Goal: Task Accomplishment & Management: Manage account settings

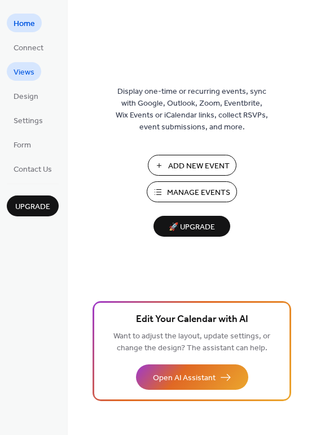
click at [30, 74] on span "Views" at bounding box center [24, 73] width 21 height 12
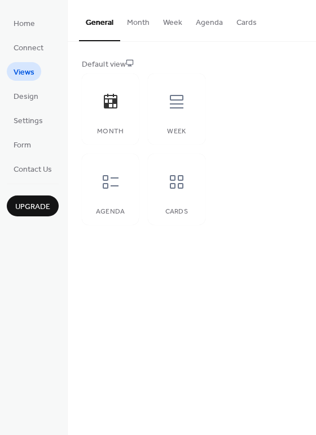
click at [134, 21] on button "Month" at bounding box center [138, 20] width 36 height 40
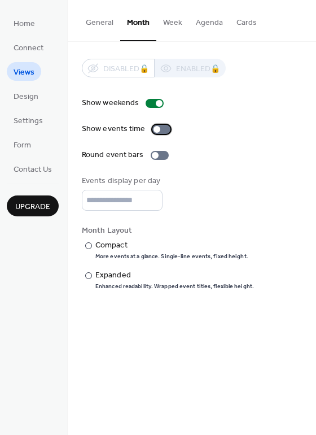
click at [156, 128] on div at bounding box center [157, 129] width 7 height 7
type input "*"
click at [152, 203] on input "*" at bounding box center [122, 200] width 81 height 21
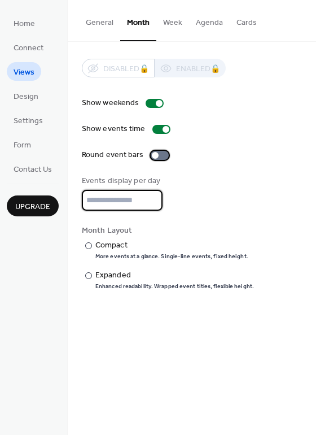
click at [153, 154] on div at bounding box center [155, 155] width 7 height 7
click at [161, 155] on div at bounding box center [164, 155] width 7 height 7
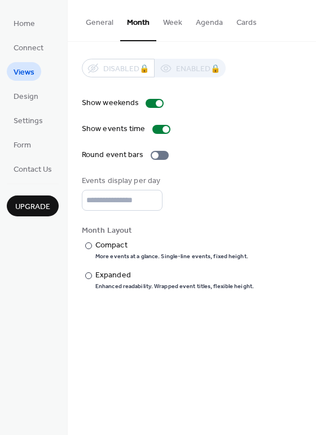
click at [169, 19] on button "Week" at bounding box center [172, 20] width 33 height 40
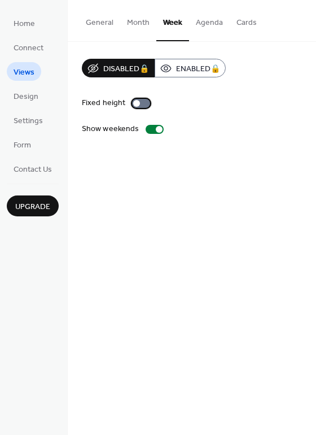
click at [136, 102] on div at bounding box center [136, 103] width 7 height 7
click at [210, 21] on button "Agenda" at bounding box center [209, 20] width 41 height 40
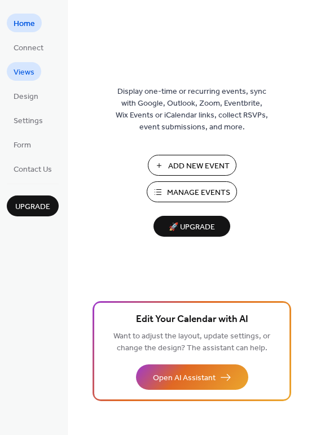
click at [30, 71] on span "Views" at bounding box center [24, 73] width 21 height 12
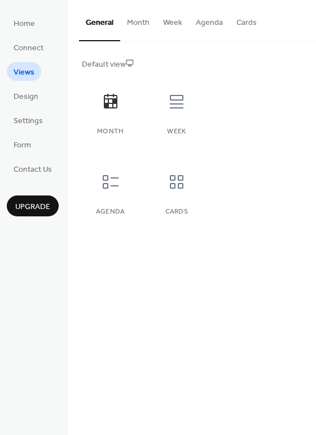
click at [174, 23] on button "Week" at bounding box center [172, 20] width 33 height 40
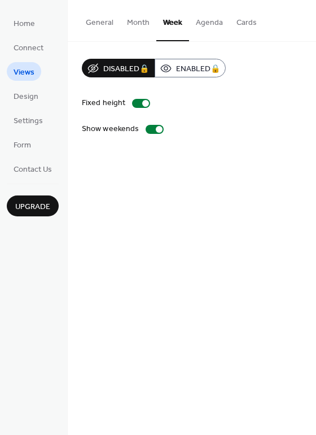
click at [207, 24] on button "Agenda" at bounding box center [209, 20] width 41 height 40
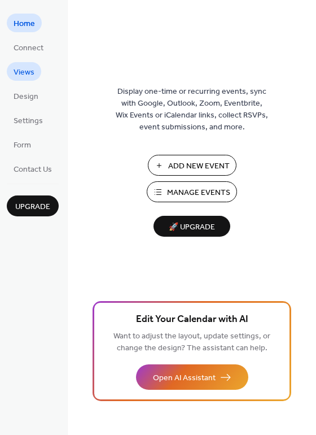
click at [23, 75] on span "Views" at bounding box center [24, 73] width 21 height 12
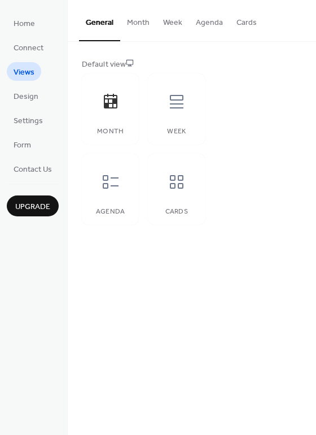
click at [142, 21] on button "Month" at bounding box center [138, 20] width 36 height 40
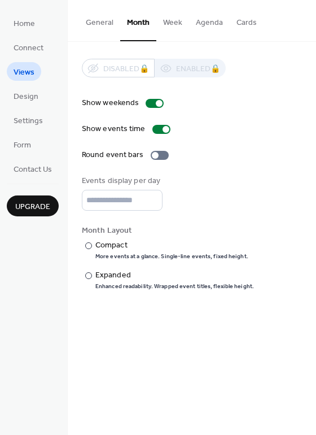
click at [177, 23] on button "Week" at bounding box center [172, 20] width 33 height 40
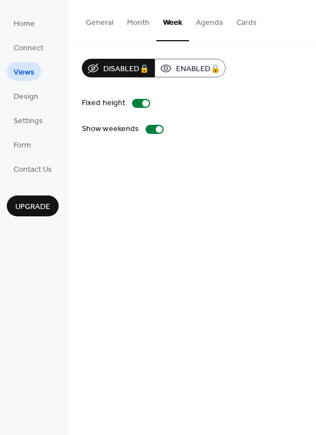
click at [205, 23] on button "Agenda" at bounding box center [209, 20] width 41 height 40
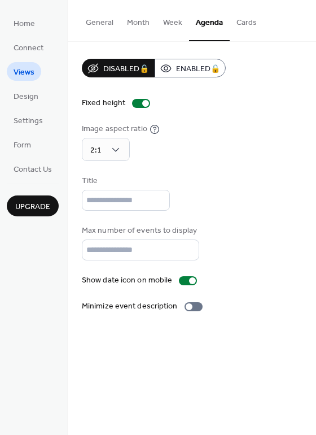
click at [256, 25] on button "Cards" at bounding box center [247, 20] width 34 height 40
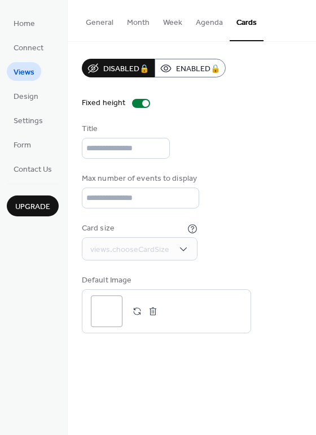
click at [164, 23] on button "Week" at bounding box center [172, 20] width 33 height 40
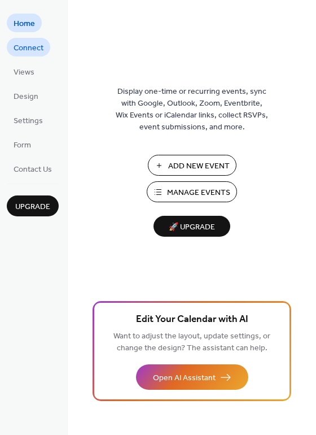
click at [17, 45] on span "Connect" at bounding box center [29, 48] width 30 height 12
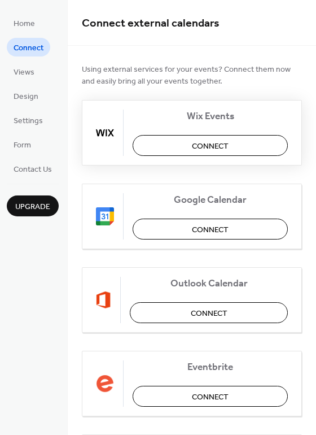
click at [219, 147] on span "Connect" at bounding box center [210, 147] width 37 height 12
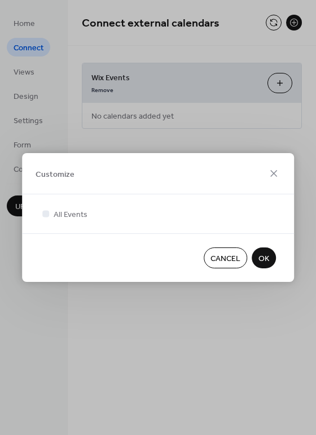
click at [265, 264] on span "OK" at bounding box center [264, 259] width 11 height 12
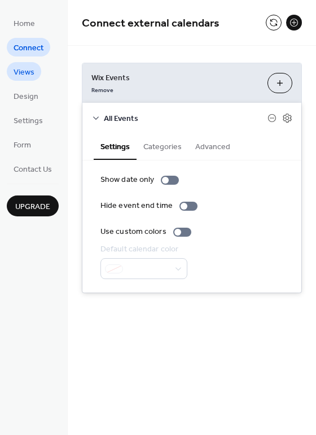
click at [33, 71] on span "Views" at bounding box center [24, 73] width 21 height 12
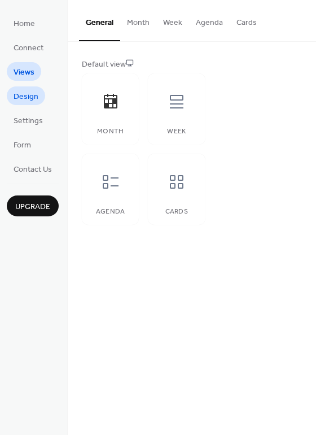
click at [31, 99] on span "Design" at bounding box center [26, 97] width 25 height 12
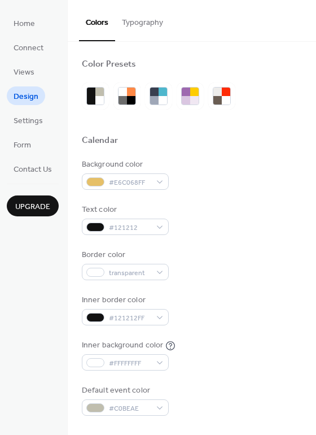
click at [138, 20] on button "Typography" at bounding box center [142, 20] width 55 height 40
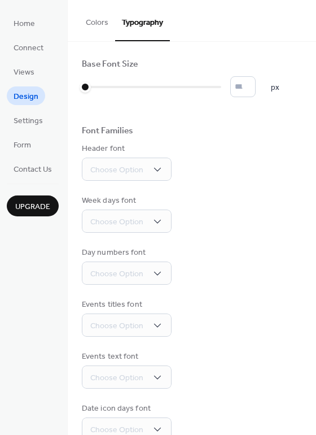
click at [90, 18] on button "Colors" at bounding box center [97, 20] width 36 height 40
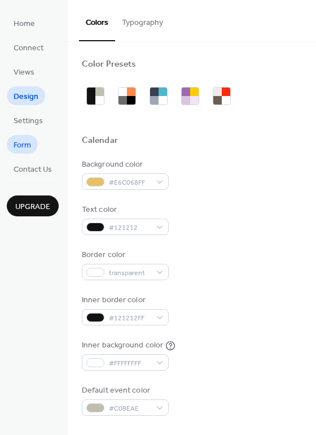
click at [16, 147] on span "Form" at bounding box center [23, 145] width 18 height 12
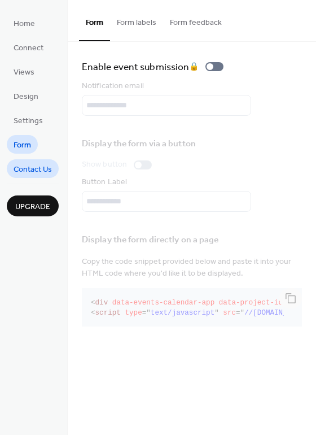
click at [29, 171] on span "Contact Us" at bounding box center [33, 170] width 38 height 12
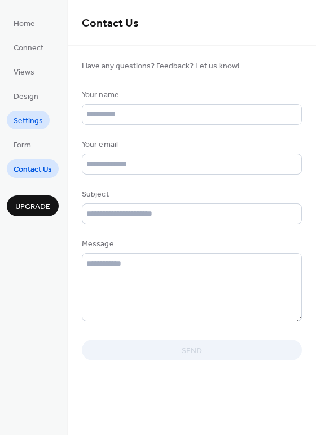
click at [28, 124] on span "Settings" at bounding box center [28, 121] width 29 height 12
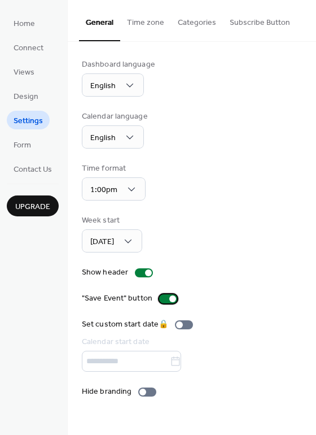
click at [169, 300] on div at bounding box center [172, 298] width 7 height 7
click at [160, 299] on div at bounding box center [163, 298] width 7 height 7
click at [169, 296] on div at bounding box center [172, 298] width 7 height 7
click at [160, 298] on div at bounding box center [163, 298] width 7 height 7
click at [145, 270] on div at bounding box center [148, 272] width 7 height 7
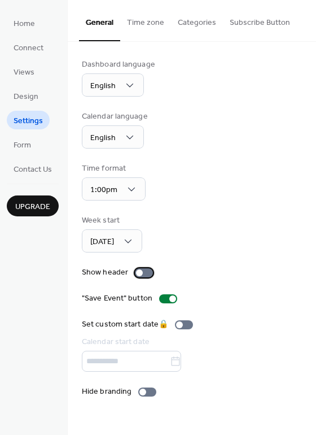
click at [136, 273] on div at bounding box center [139, 272] width 7 height 7
click at [140, 242] on div "Monday" at bounding box center [112, 240] width 60 height 23
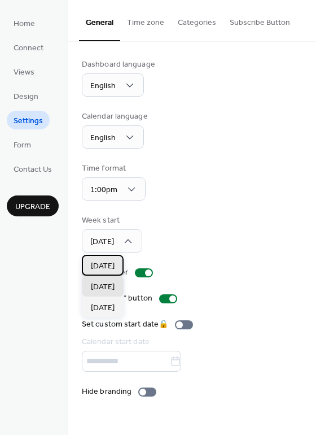
click at [117, 262] on div "Sunday" at bounding box center [103, 265] width 42 height 21
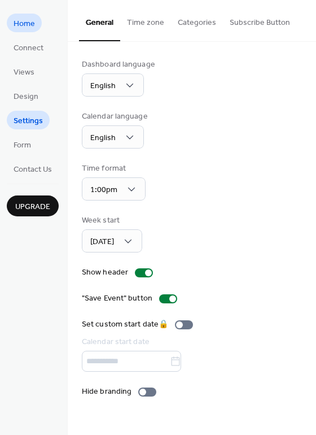
click at [28, 22] on span "Home" at bounding box center [24, 24] width 21 height 12
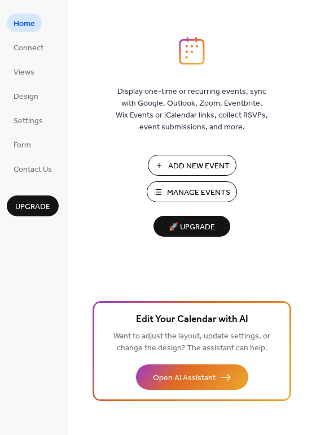
click at [175, 192] on span "Manage Events" at bounding box center [198, 193] width 63 height 12
click at [30, 74] on span "Views" at bounding box center [24, 73] width 21 height 12
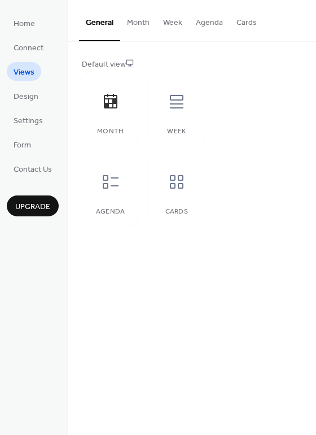
click at [211, 25] on button "Agenda" at bounding box center [209, 20] width 41 height 40
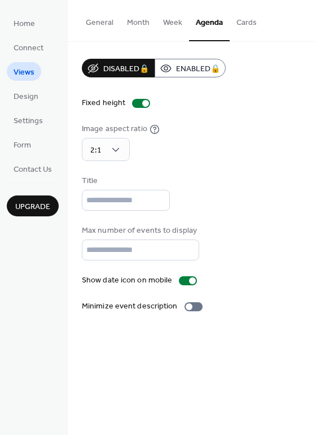
click at [163, 20] on button "Week" at bounding box center [172, 20] width 33 height 40
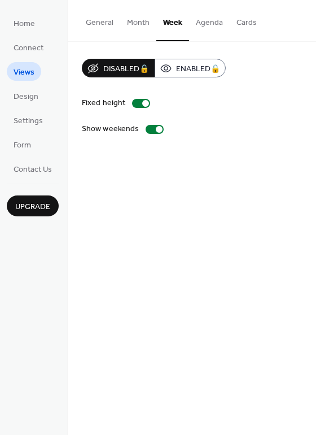
click at [141, 22] on button "Month" at bounding box center [138, 20] width 36 height 40
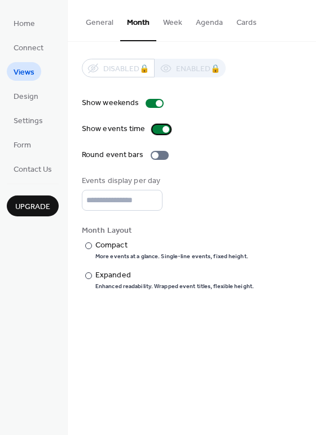
click at [163, 128] on div at bounding box center [166, 129] width 7 height 7
click at [89, 275] on div at bounding box center [88, 275] width 7 height 7
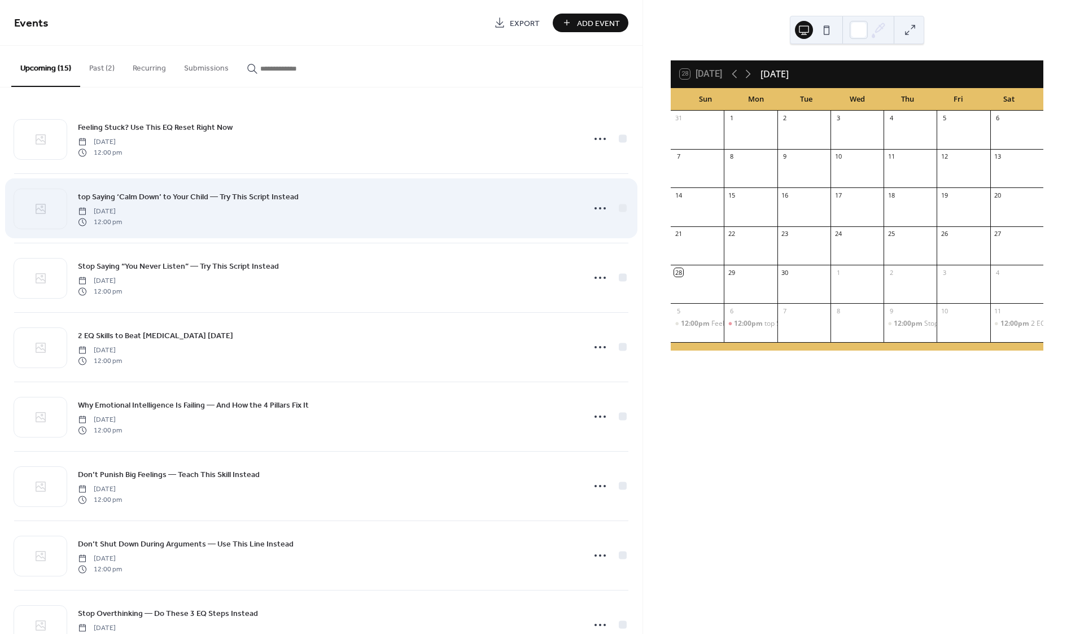
click at [122, 217] on span "12:00 pm" at bounding box center [100, 222] width 44 height 10
click at [595, 206] on icon at bounding box center [600, 208] width 18 height 18
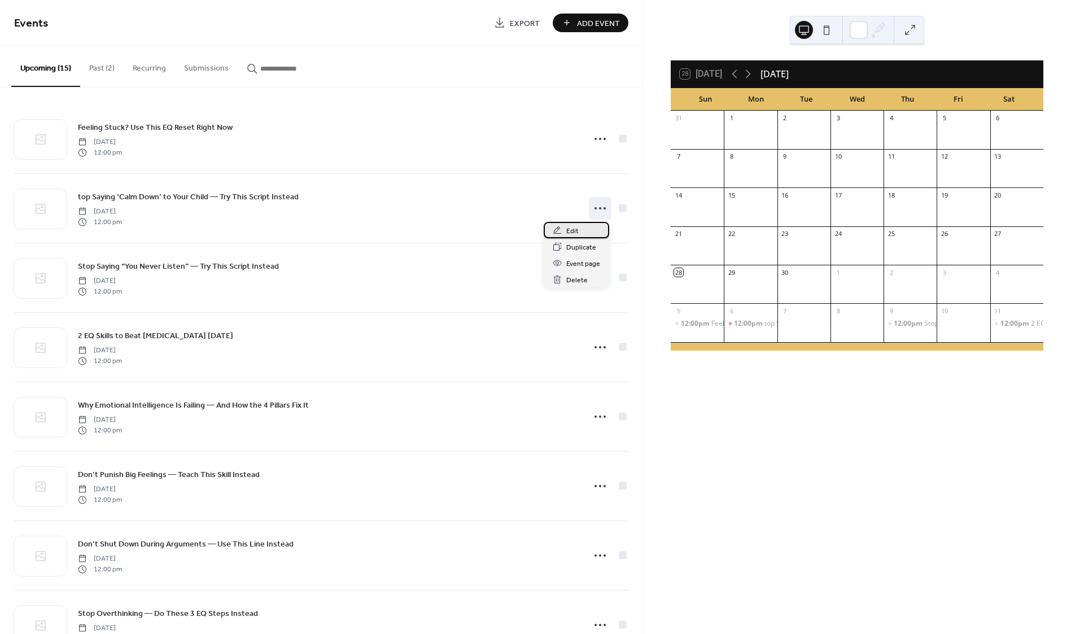
click at [577, 229] on span "Edit" at bounding box center [572, 231] width 12 height 12
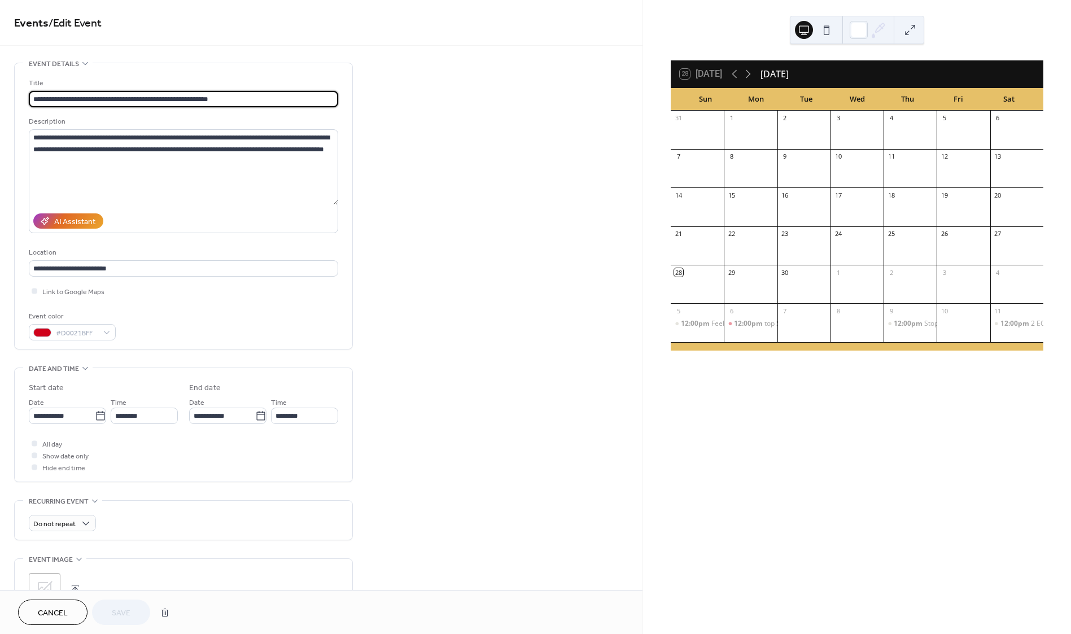
click at [34, 99] on input "**********" at bounding box center [183, 99] width 309 height 16
type input "**********"
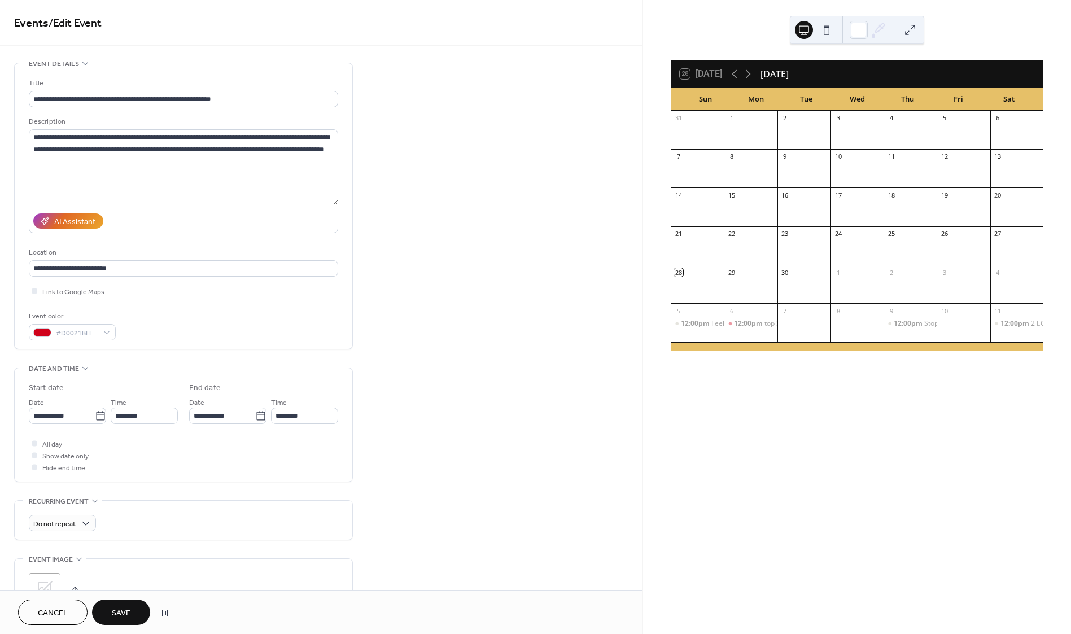
click at [128, 611] on span "Save" at bounding box center [121, 614] width 19 height 12
